Goal: Task Accomplishment & Management: Use online tool/utility

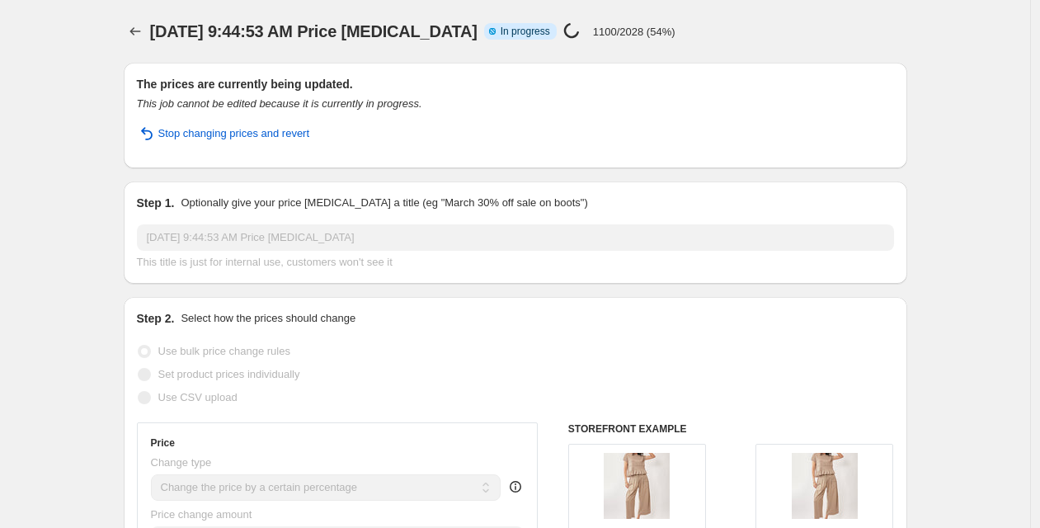
select select "percentage"
select select "remove"
click at [696, 124] on div "The prices are currently being updated. This job cannot be edited because it is…" at bounding box center [515, 115] width 757 height 79
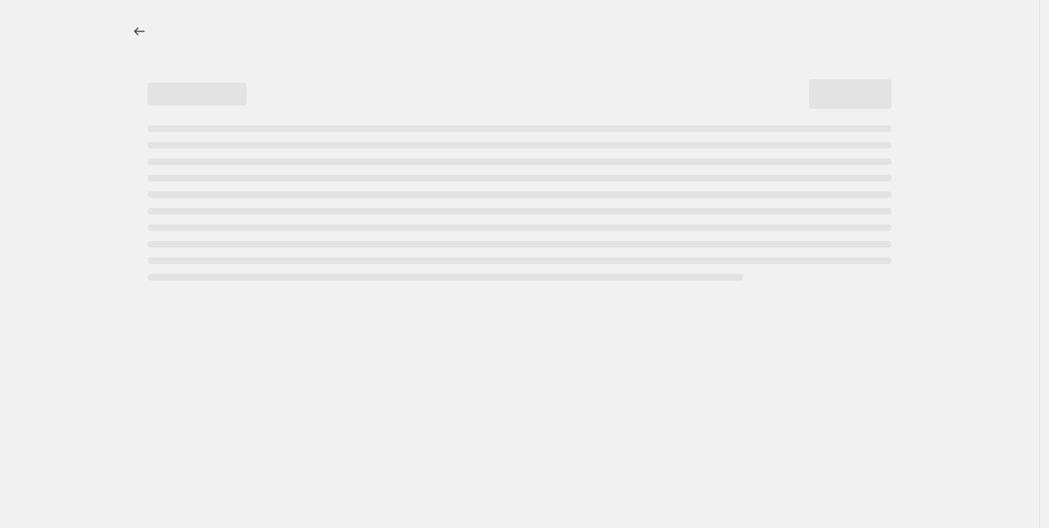
select select "percentage"
select select "remove"
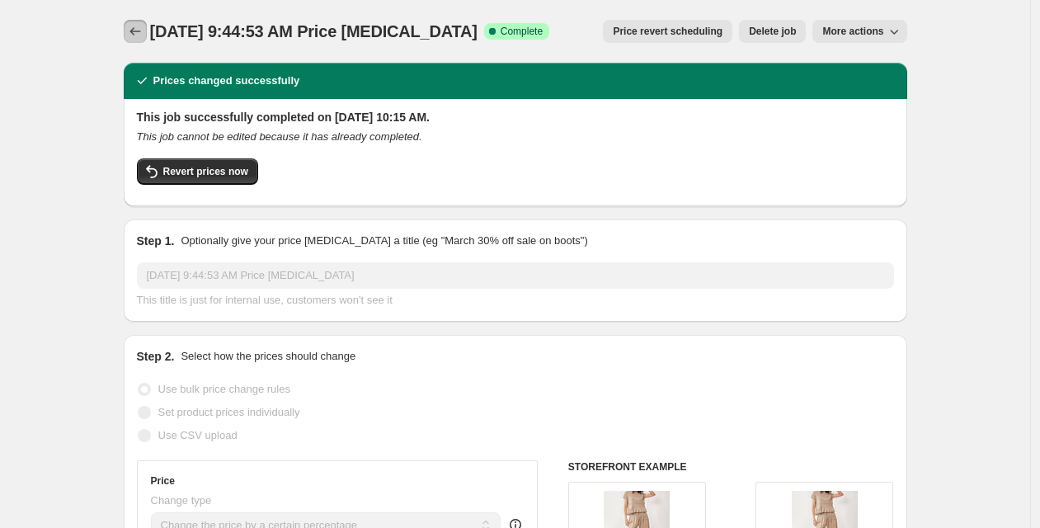
click at [140, 26] on icon "Price change jobs" at bounding box center [135, 31] width 16 height 16
